Goal: Information Seeking & Learning: Learn about a topic

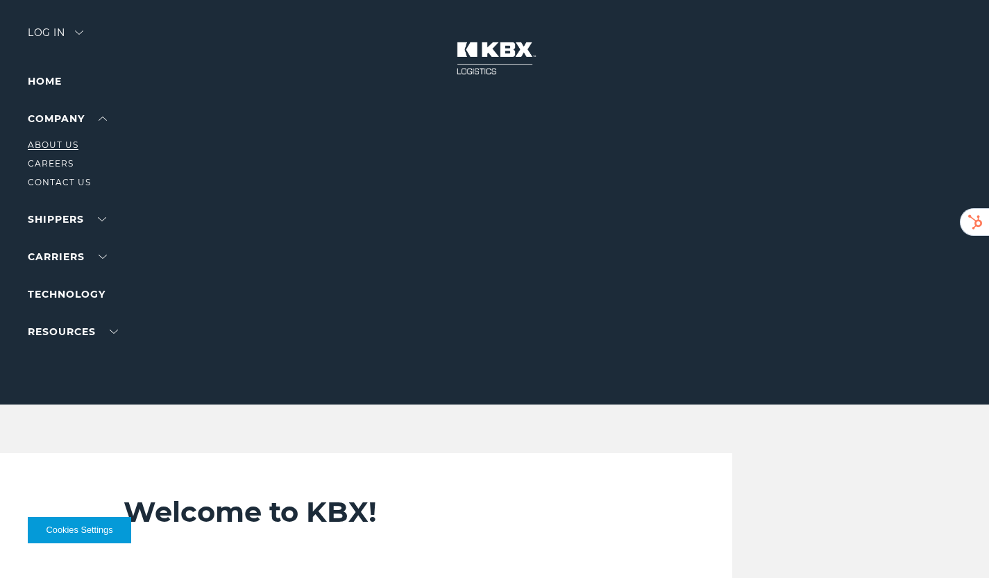
click at [58, 144] on link "About Us" at bounding box center [53, 145] width 51 height 10
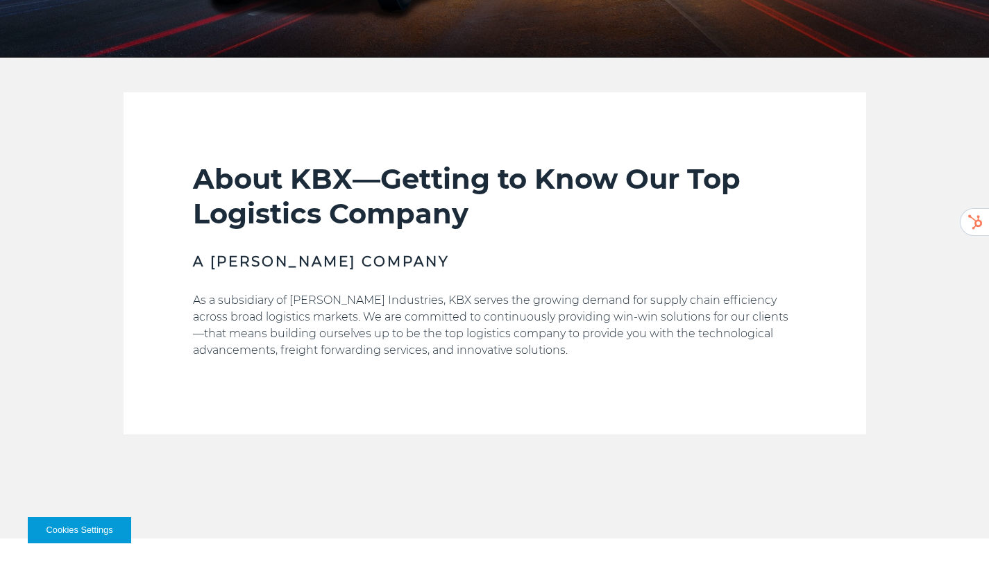
scroll to position [833, 0]
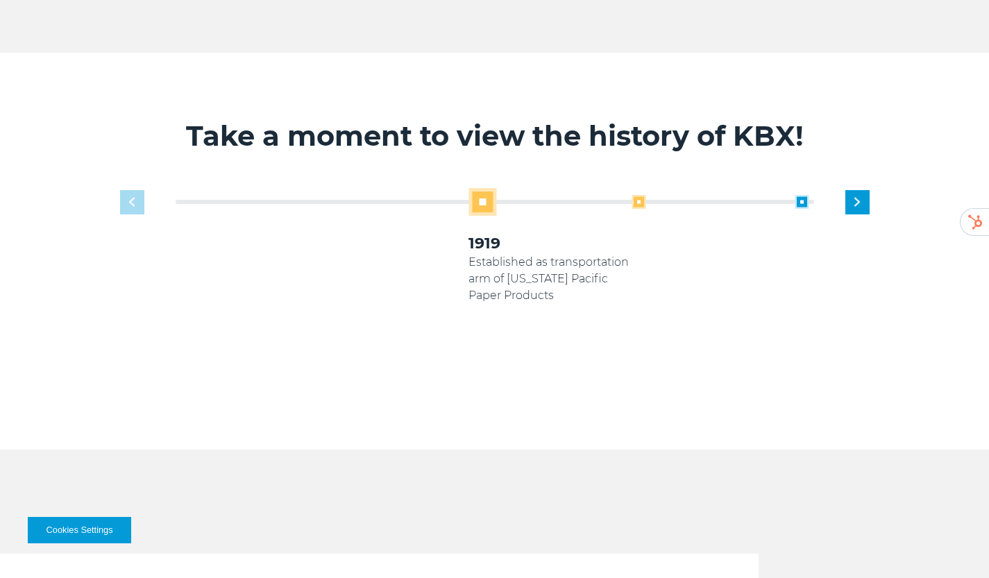
click at [637, 201] on span at bounding box center [639, 202] width 14 height 14
click at [642, 202] on span at bounding box center [639, 202] width 14 height 14
click at [317, 206] on span at bounding box center [313, 202] width 14 height 14
click at [639, 203] on span at bounding box center [639, 202] width 14 height 14
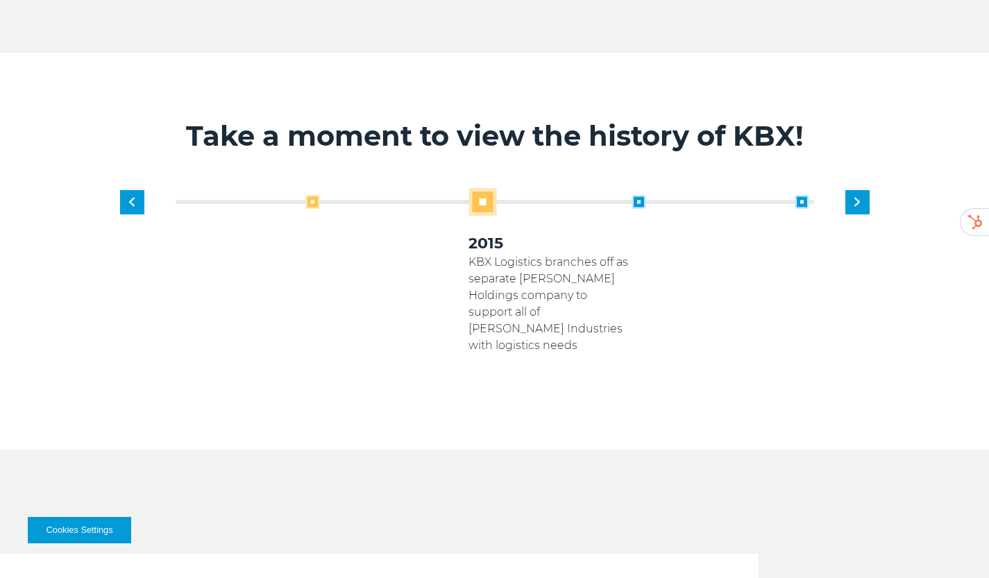
click at [639, 203] on span at bounding box center [639, 202] width 14 height 14
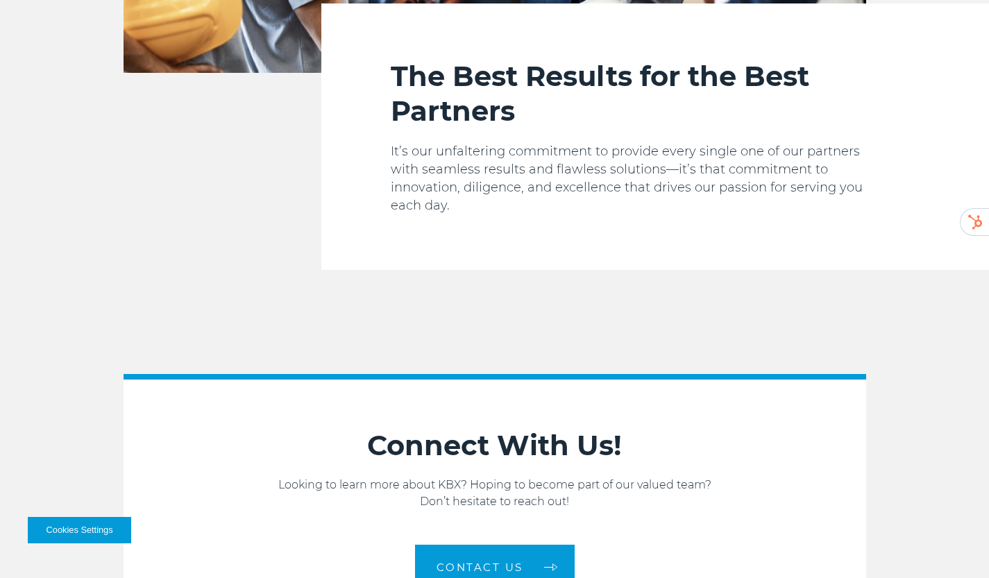
scroll to position [2198, 0]
